Goal: Communication & Community: Participate in discussion

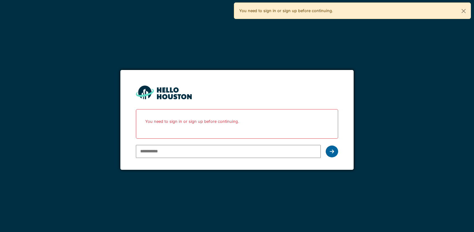
type input "**********"
click at [329, 151] on div at bounding box center [332, 151] width 12 height 12
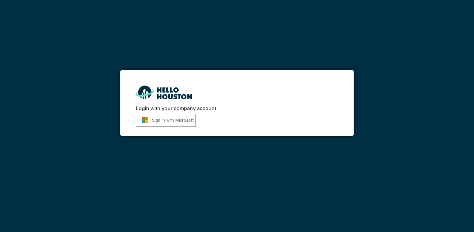
click at [171, 120] on button "Sign in with Microsoft" at bounding box center [166, 120] width 60 height 13
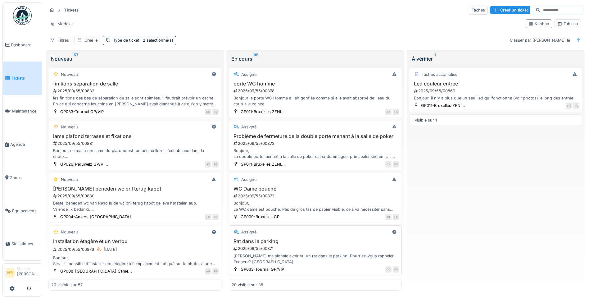
click at [315, 231] on div "Assigné Rat dans le parking 2025/09/55/00871 [PERSON_NAME] me signale avoir vu …" at bounding box center [315, 250] width 173 height 50
click at [318, 231] on h3 "Rat dans le parking" at bounding box center [315, 241] width 167 height 6
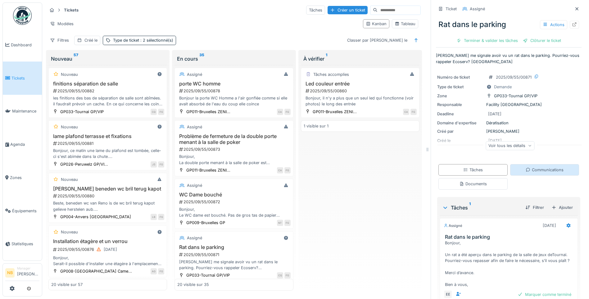
click at [469, 172] on div "Communications" at bounding box center [545, 170] width 38 height 6
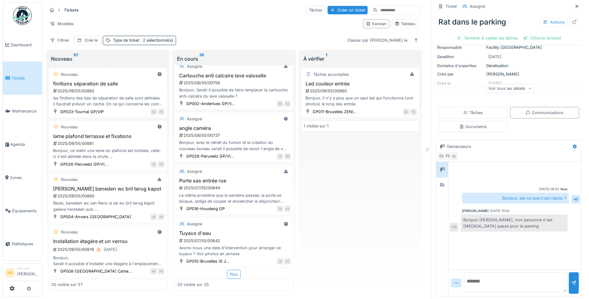
scroll to position [5, 0]
click at [229, 231] on div "Plus" at bounding box center [234, 274] width 14 height 9
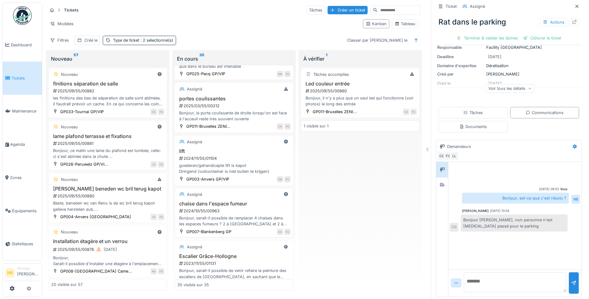
scroll to position [1636, 0]
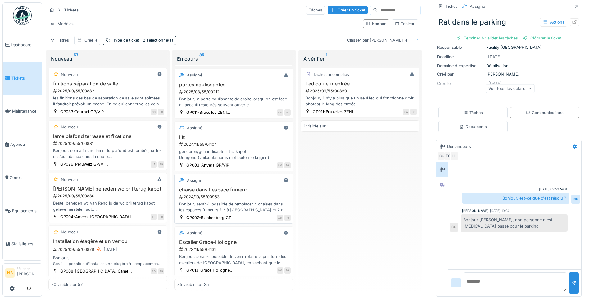
click at [248, 194] on div "2024/10/55/00963" at bounding box center [235, 197] width 112 height 6
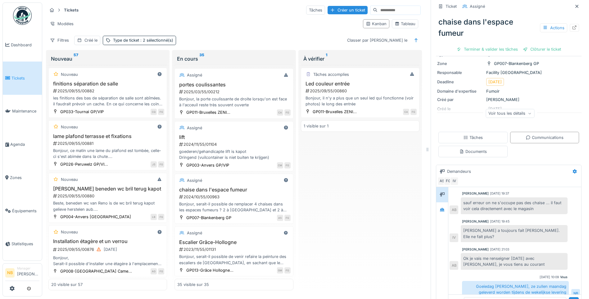
scroll to position [75, 0]
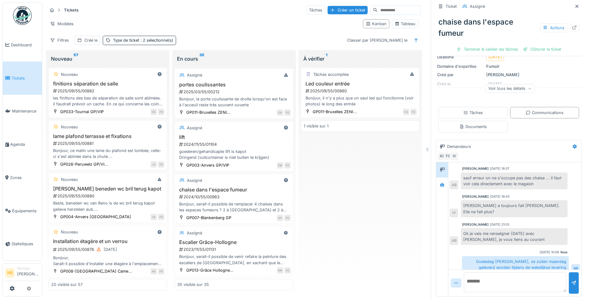
click at [469, 231] on textarea at bounding box center [515, 282] width 102 height 20
type textarea "**********"
click at [469, 231] on div at bounding box center [574, 282] width 10 height 21
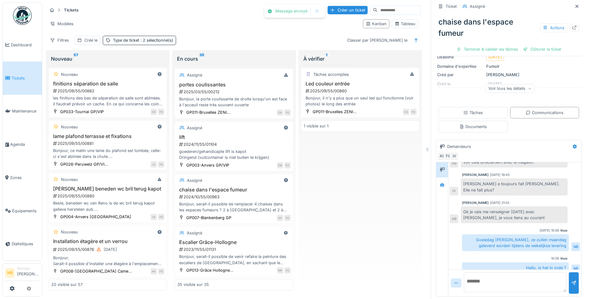
click at [469, 86] on div "Voir tous les détails" at bounding box center [510, 88] width 49 height 9
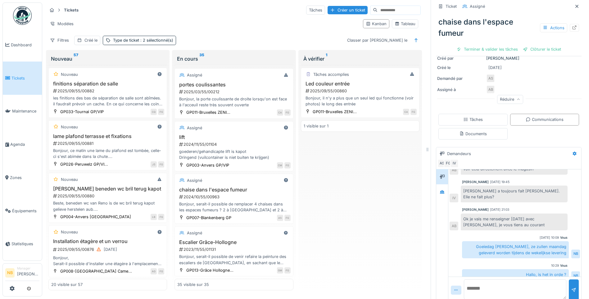
scroll to position [98, 0]
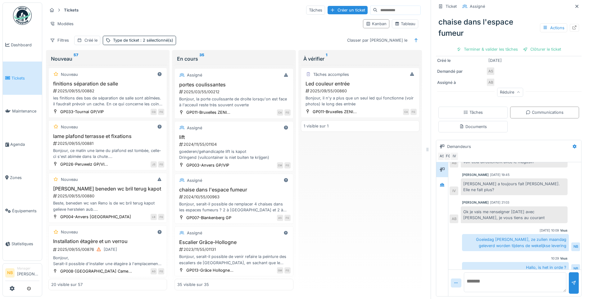
click at [469, 231] on textarea at bounding box center [515, 282] width 102 height 20
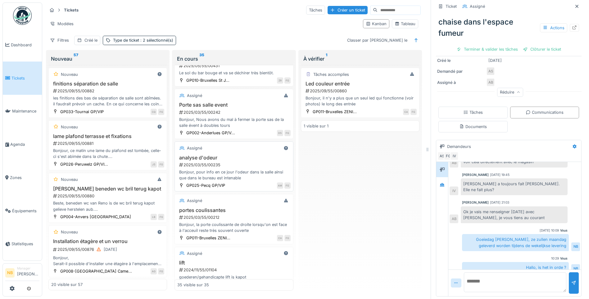
scroll to position [1491, 0]
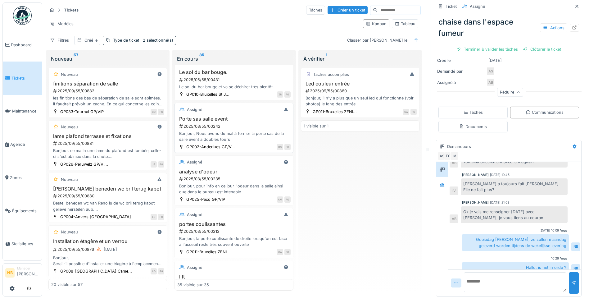
click at [251, 121] on h3 "Porte sas salle event" at bounding box center [233, 119] width 113 height 6
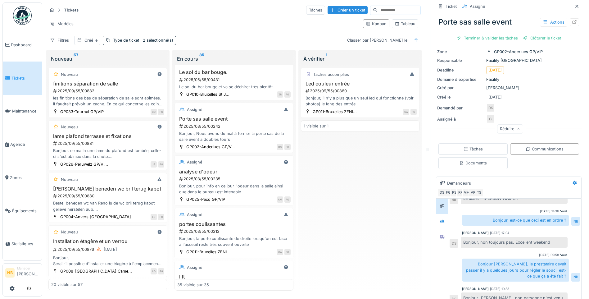
scroll to position [81, 0]
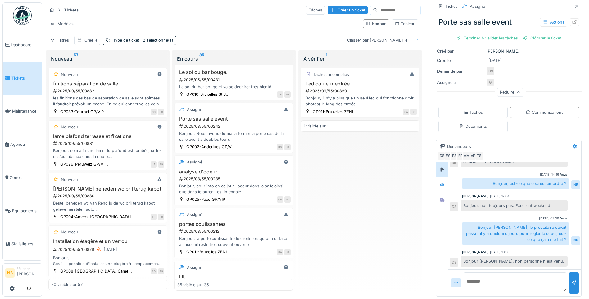
click at [469, 231] on textarea at bounding box center [515, 282] width 102 height 20
click at [469, 231] on textarea "**********" at bounding box center [515, 282] width 102 height 20
type textarea "**********"
click at [469, 231] on div at bounding box center [573, 283] width 5 height 6
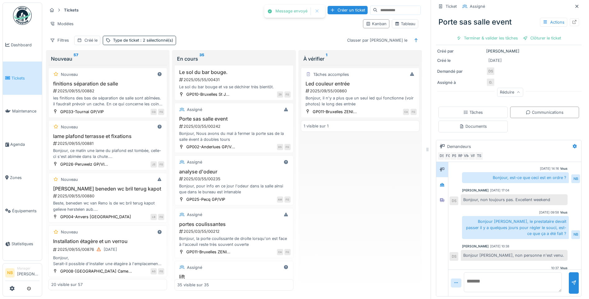
scroll to position [88, 0]
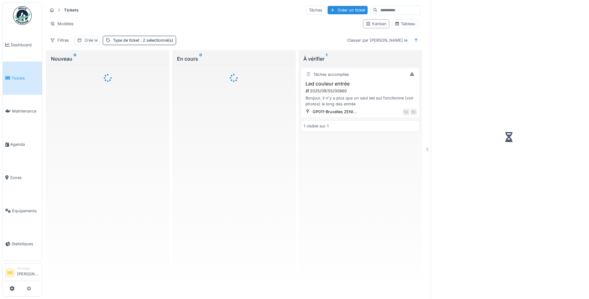
scroll to position [5, 0]
